Goal: Find specific page/section: Find specific page/section

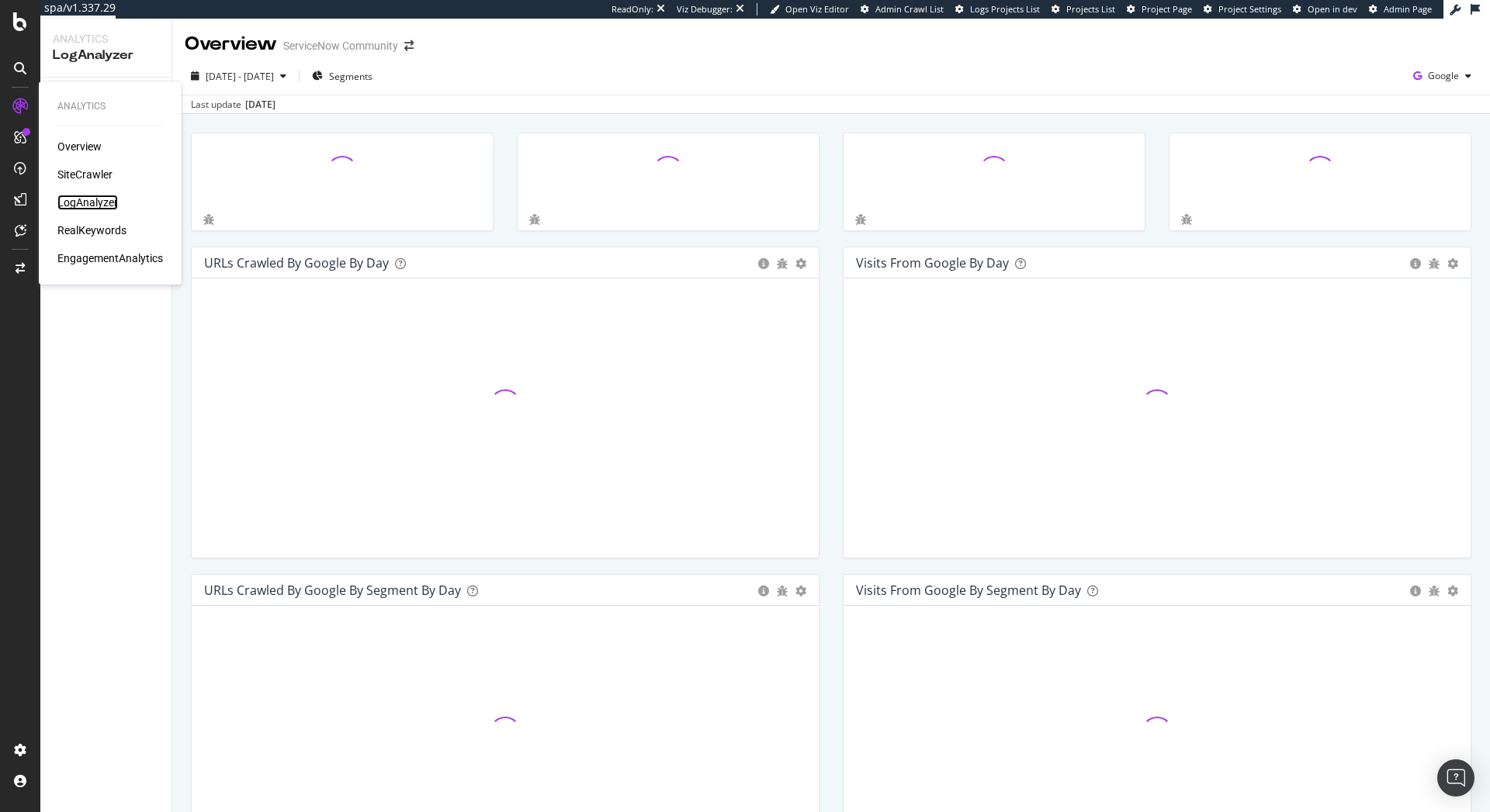
click at [81, 204] on div "LogAnalyzer" at bounding box center [88, 202] width 61 height 15
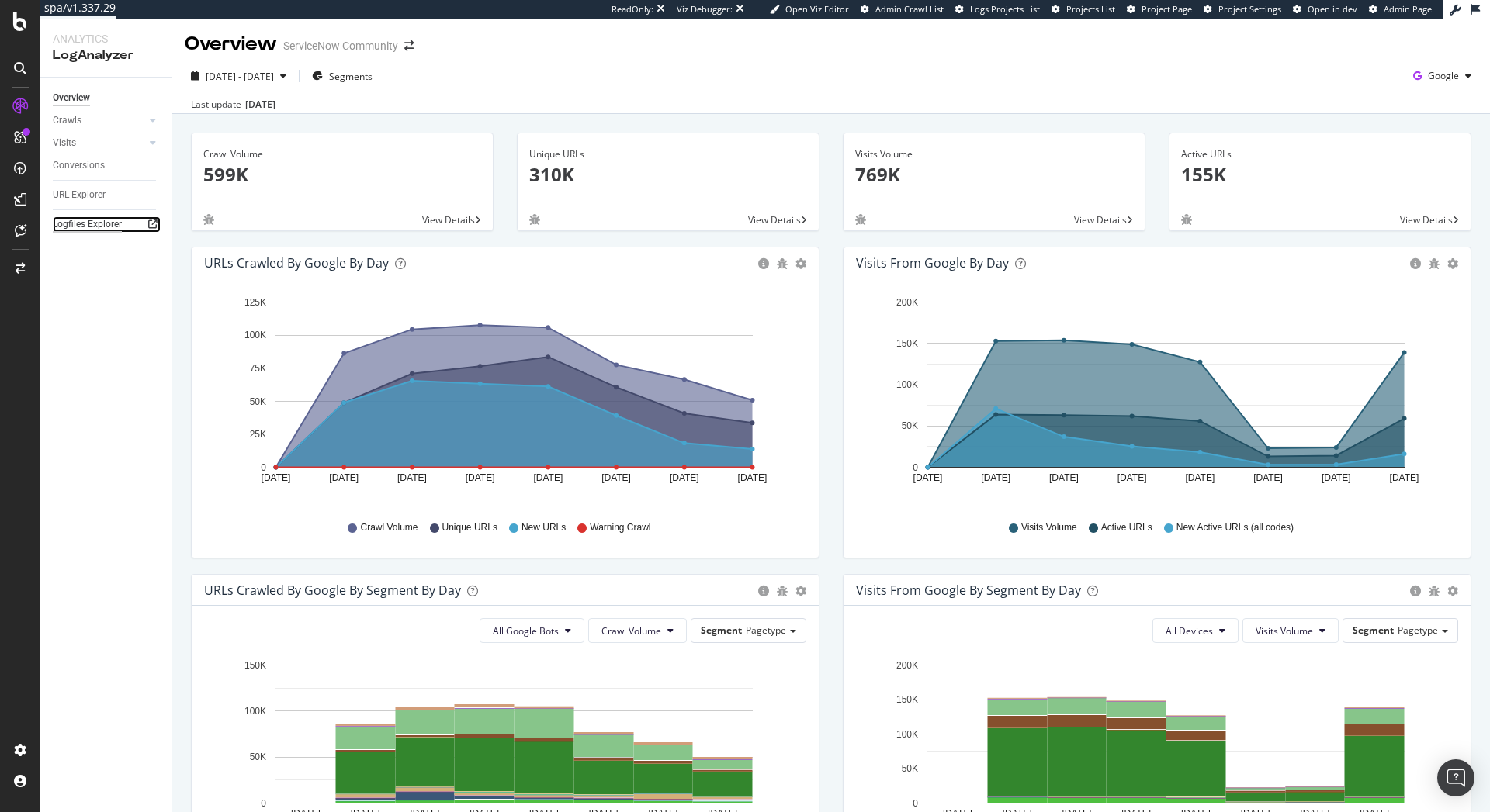
click at [62, 224] on div "Logfiles Explorer" at bounding box center [87, 224] width 69 height 16
click at [117, 220] on div "Logfiles Explorer" at bounding box center [87, 224] width 69 height 16
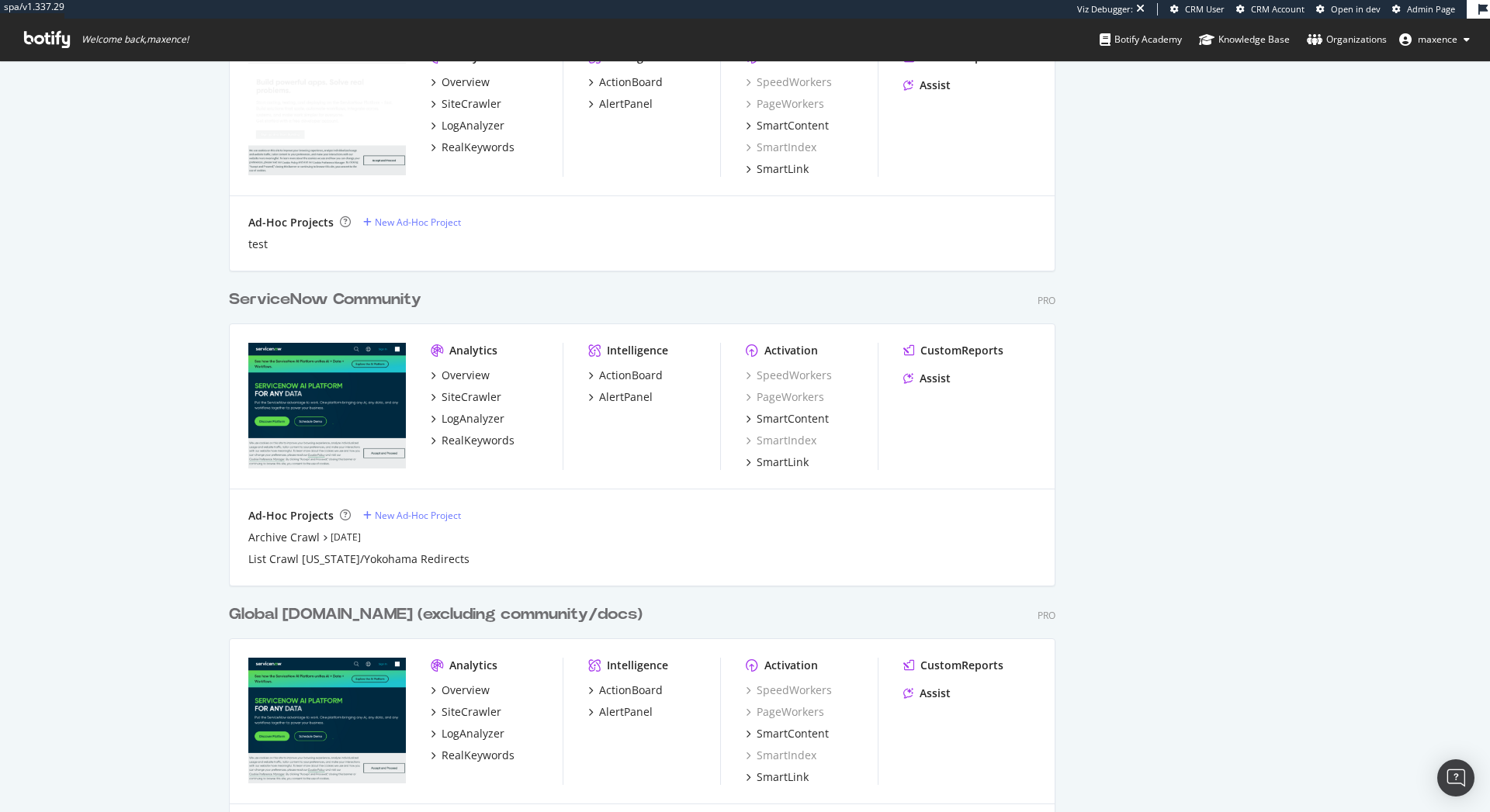
scroll to position [1024, 0]
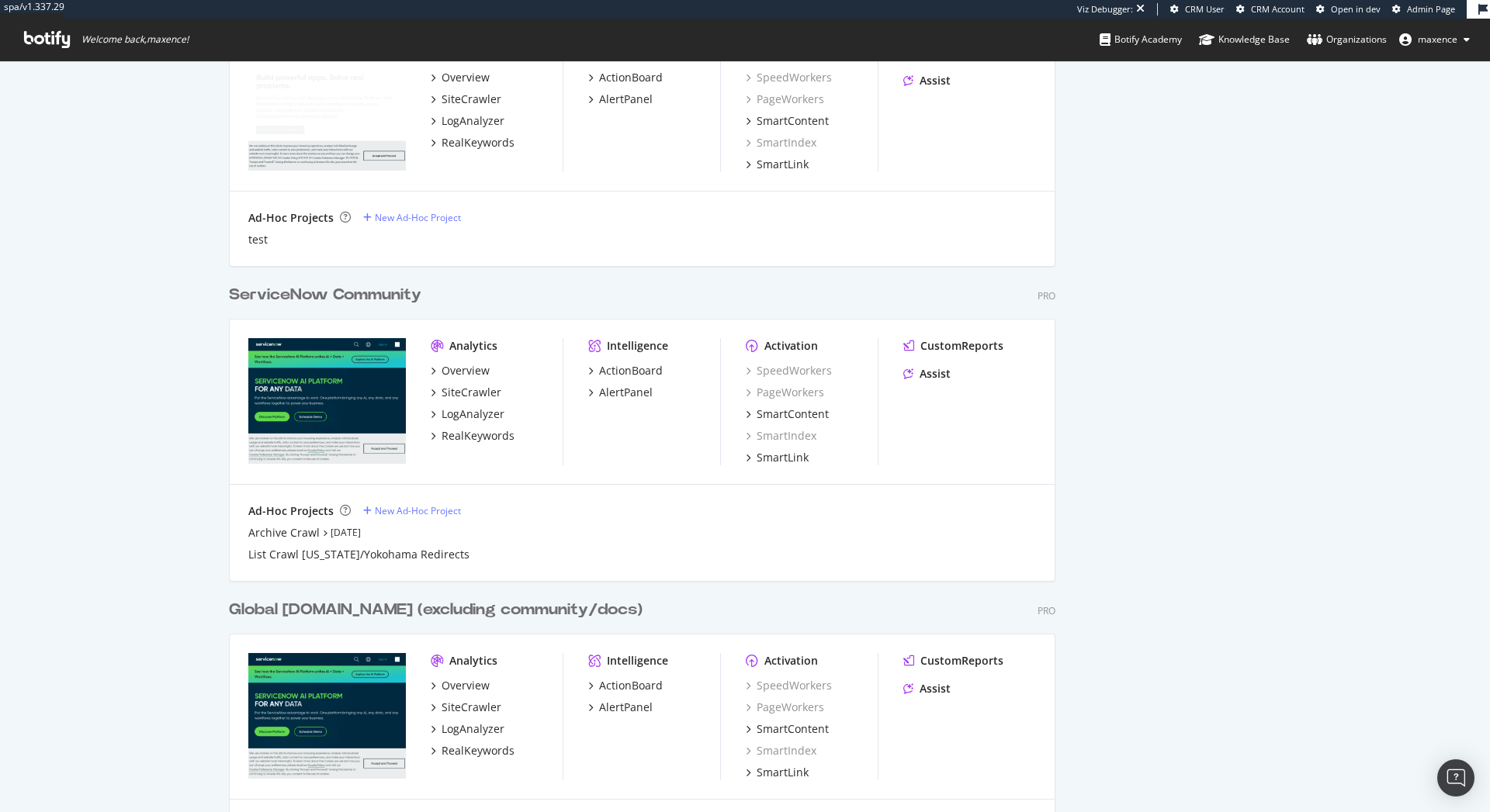
click at [434, 604] on div "Global Servicenow.com (excluding community/docs)" at bounding box center [436, 610] width 414 height 22
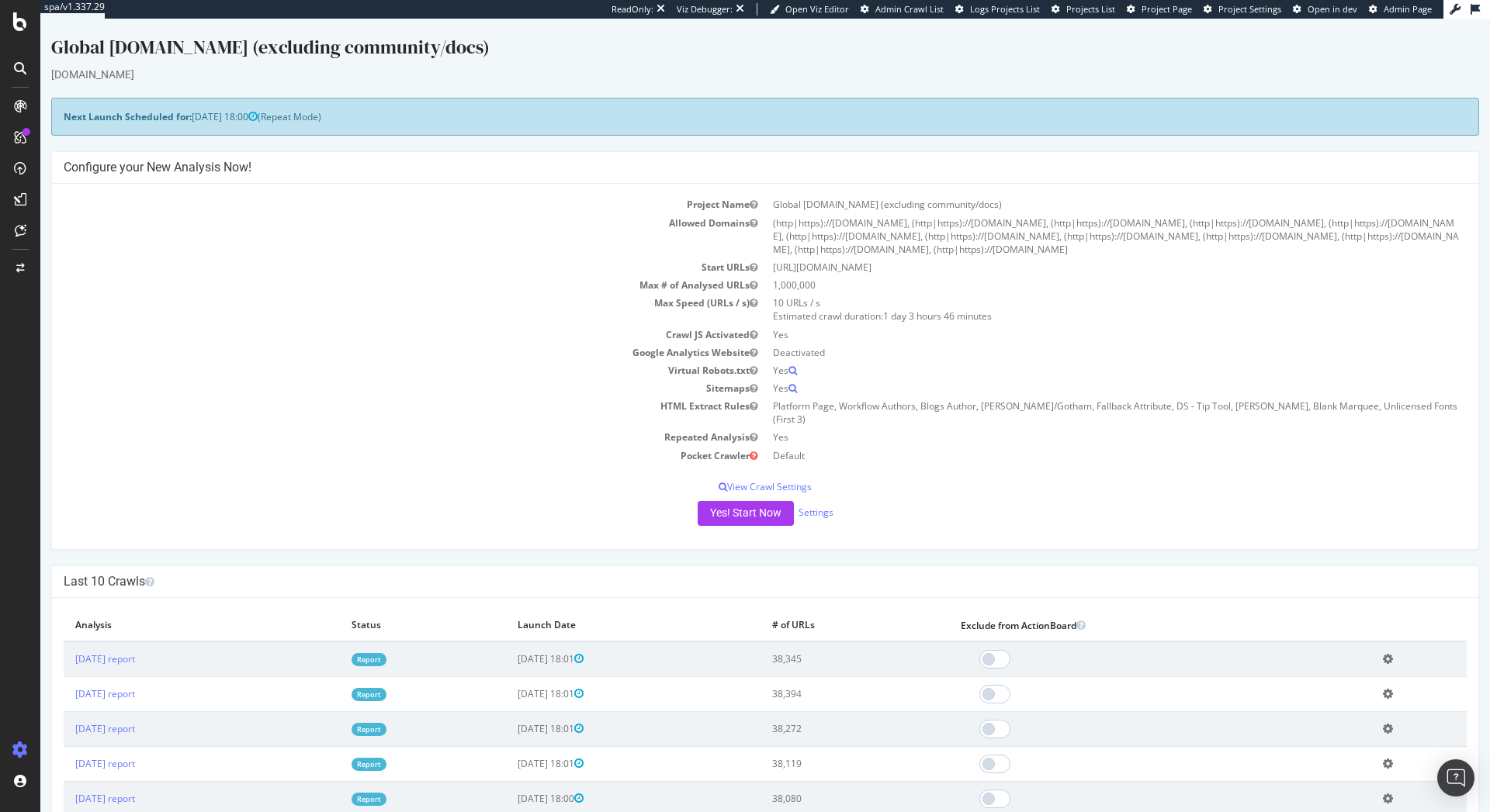
click at [1150, 9] on span "Project Page" at bounding box center [1167, 9] width 50 height 12
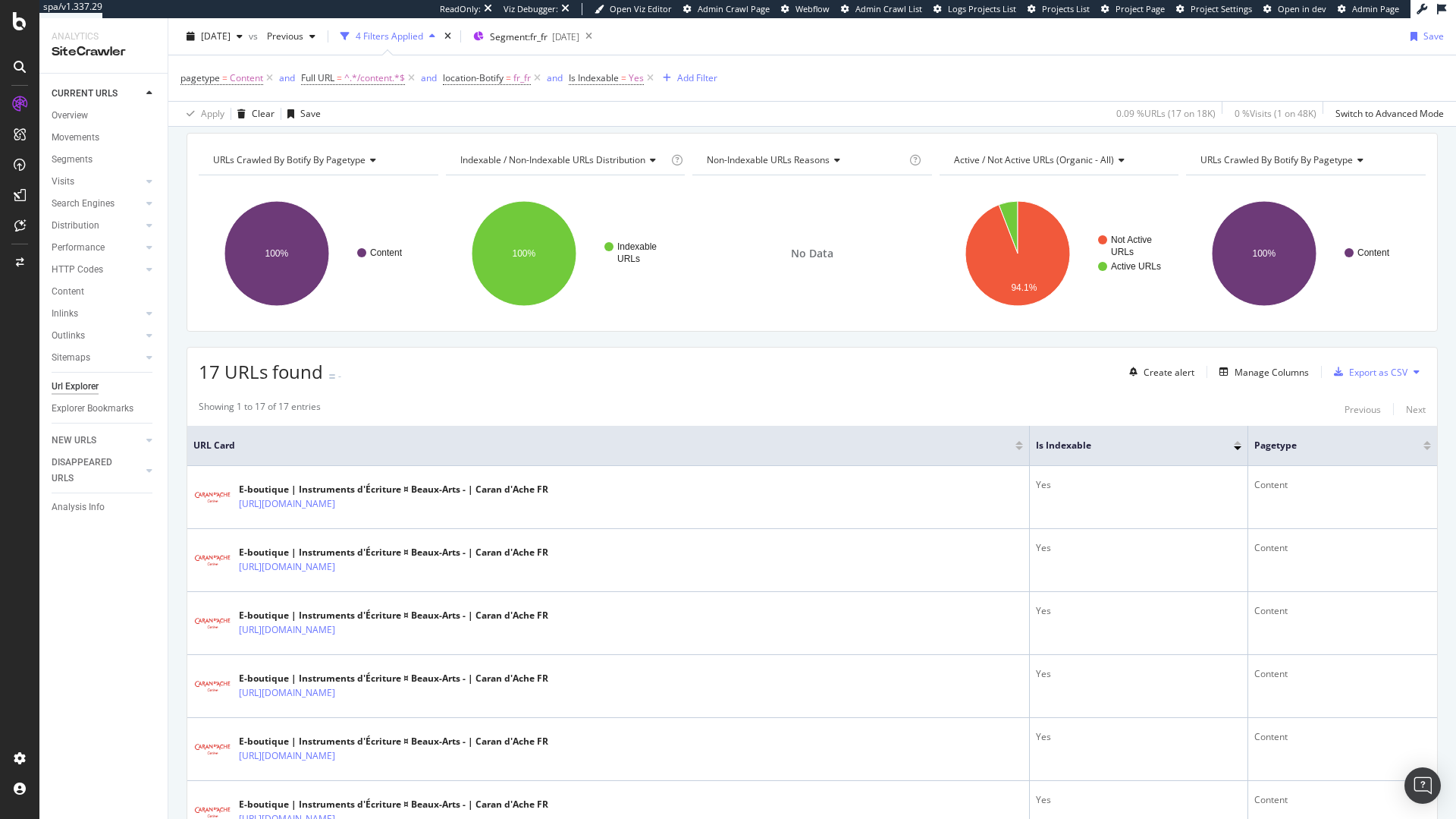
scroll to position [91, 0]
